Goal: Information Seeking & Learning: Learn about a topic

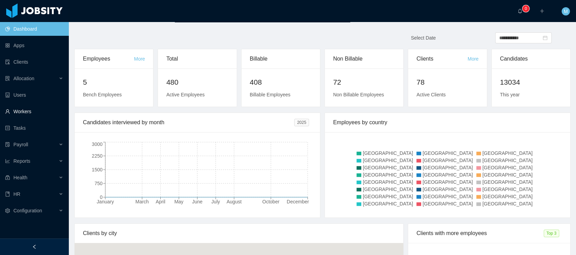
click at [32, 111] on link "Workers" at bounding box center [34, 112] width 58 height 14
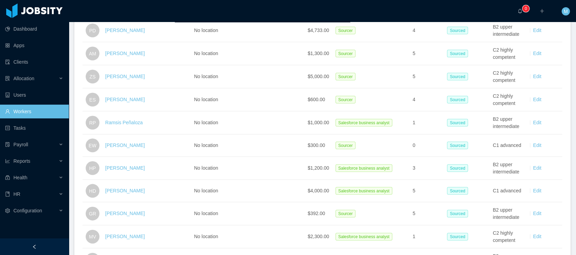
scroll to position [206, 0]
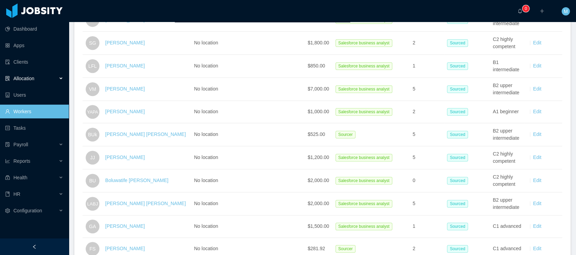
click at [35, 80] on div "Allocation" at bounding box center [34, 79] width 69 height 14
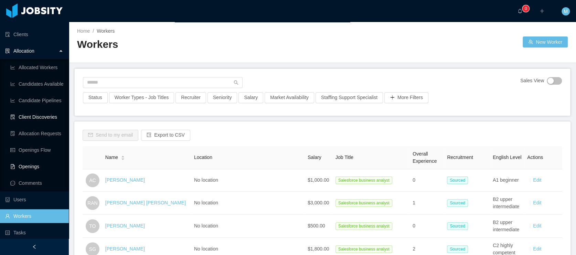
scroll to position [0, 0]
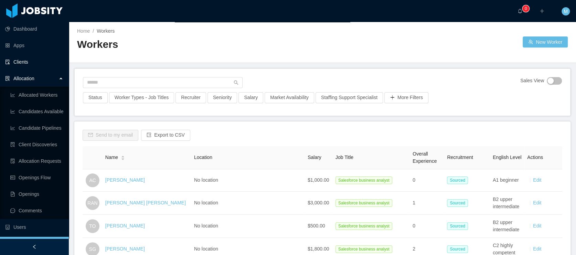
click at [26, 61] on link "Clients" at bounding box center [34, 62] width 58 height 14
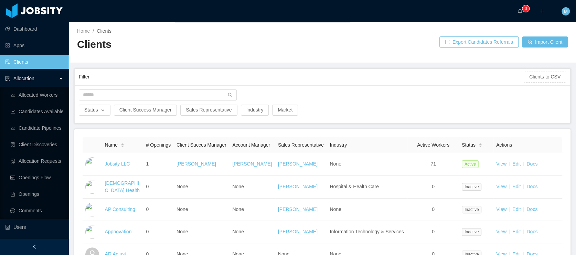
click at [114, 87] on div "Status Client Success Manager Sales Representative Industry Market" at bounding box center [322, 104] width 495 height 38
click at [112, 94] on input "text" at bounding box center [158, 94] width 158 height 11
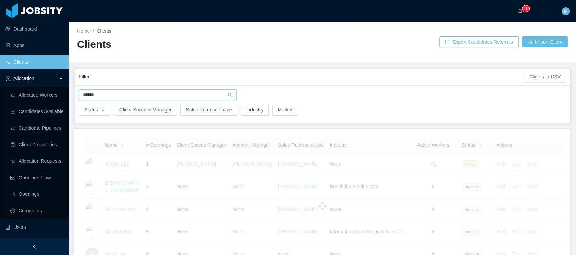
type input "******"
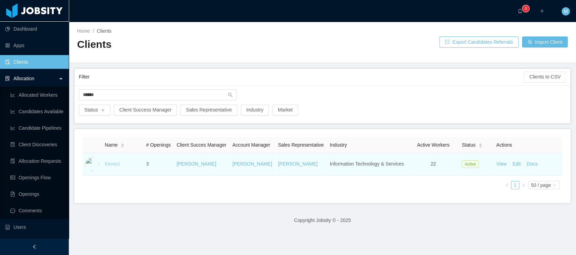
click at [109, 167] on link "Kenect" at bounding box center [112, 164] width 15 height 6
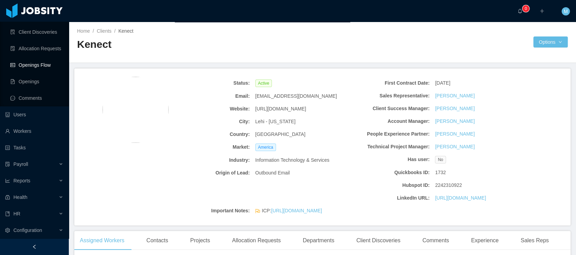
scroll to position [109, 0]
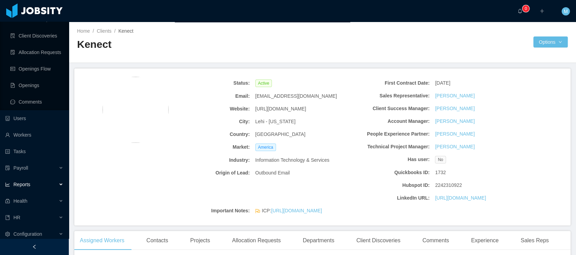
click at [26, 184] on span "Reports" at bounding box center [21, 185] width 17 height 6
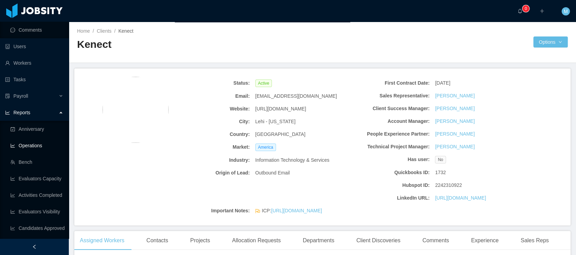
scroll to position [244, 0]
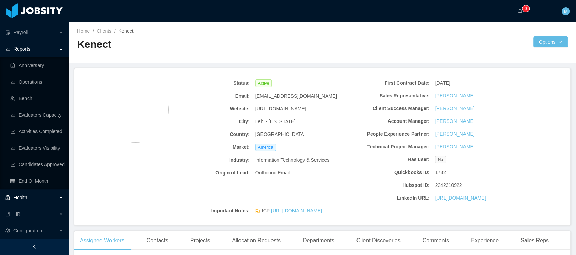
click at [17, 197] on span "Health" at bounding box center [20, 198] width 14 height 6
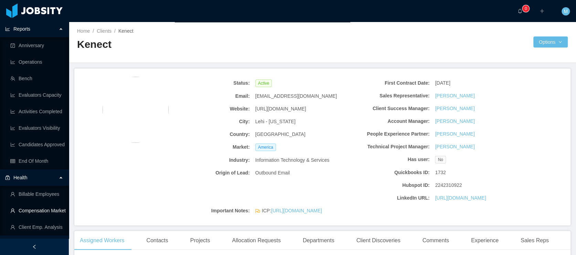
click at [43, 210] on link "Compensation Market" at bounding box center [36, 211] width 53 height 14
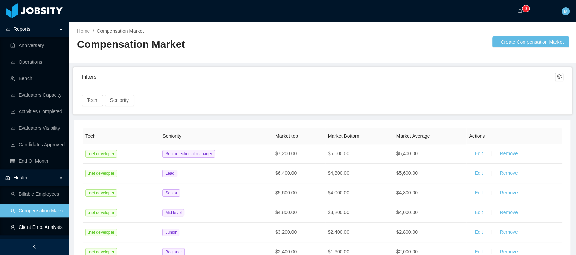
click at [37, 227] on link "Client Emp. Analysis" at bounding box center [36, 227] width 53 height 14
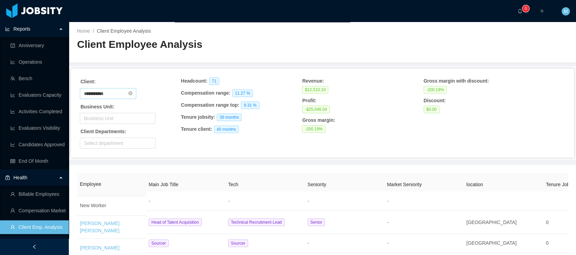
click at [112, 92] on input "**********" at bounding box center [108, 93] width 56 height 11
drag, startPoint x: 117, startPoint y: 93, endPoint x: 67, endPoint y: 90, distance: 49.6
click at [67, 90] on section "**********" at bounding box center [288, 127] width 576 height 255
click at [94, 120] on li "Kenect" at bounding box center [109, 117] width 61 height 11
type input "******"
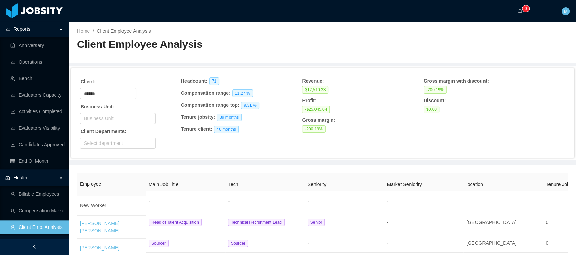
click at [163, 61] on div "Home / Client Employee Analysis / Client Employee Analysis" at bounding box center [322, 42] width 507 height 41
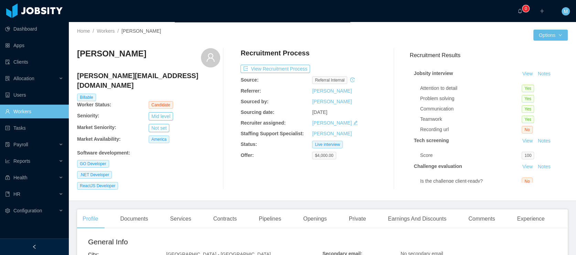
click at [324, 42] on div "Home / Workers / Lucas Garcia / Options Lucas Garcia garcia.mgo@gmail.com Billa…" at bounding box center [322, 111] width 507 height 179
